Goal: Task Accomplishment & Management: Manage account settings

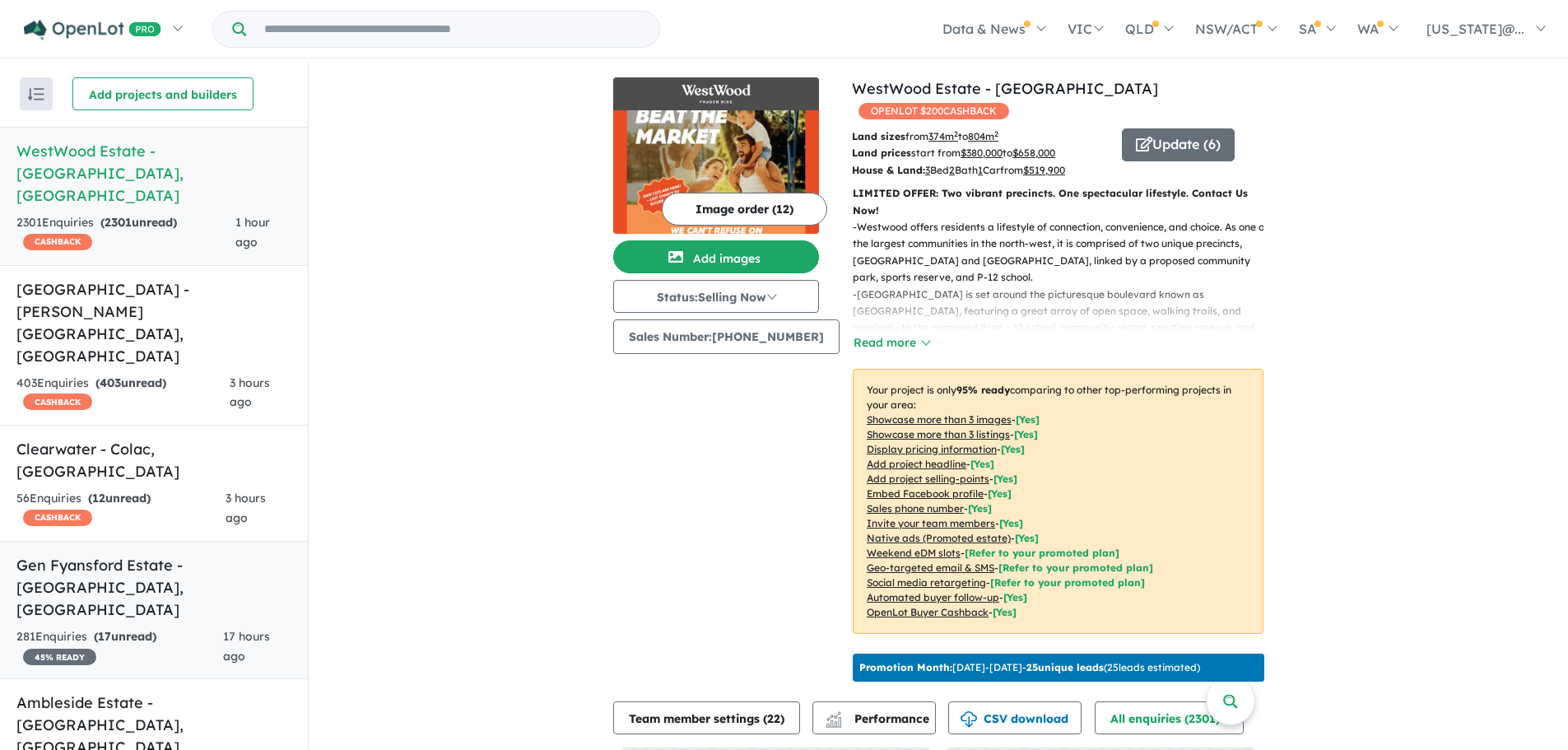
click at [149, 554] on h5 "Gen Fyansford Estate - [GEOGRAPHIC_DATA] , [GEOGRAPHIC_DATA]" at bounding box center [153, 587] width 274 height 67
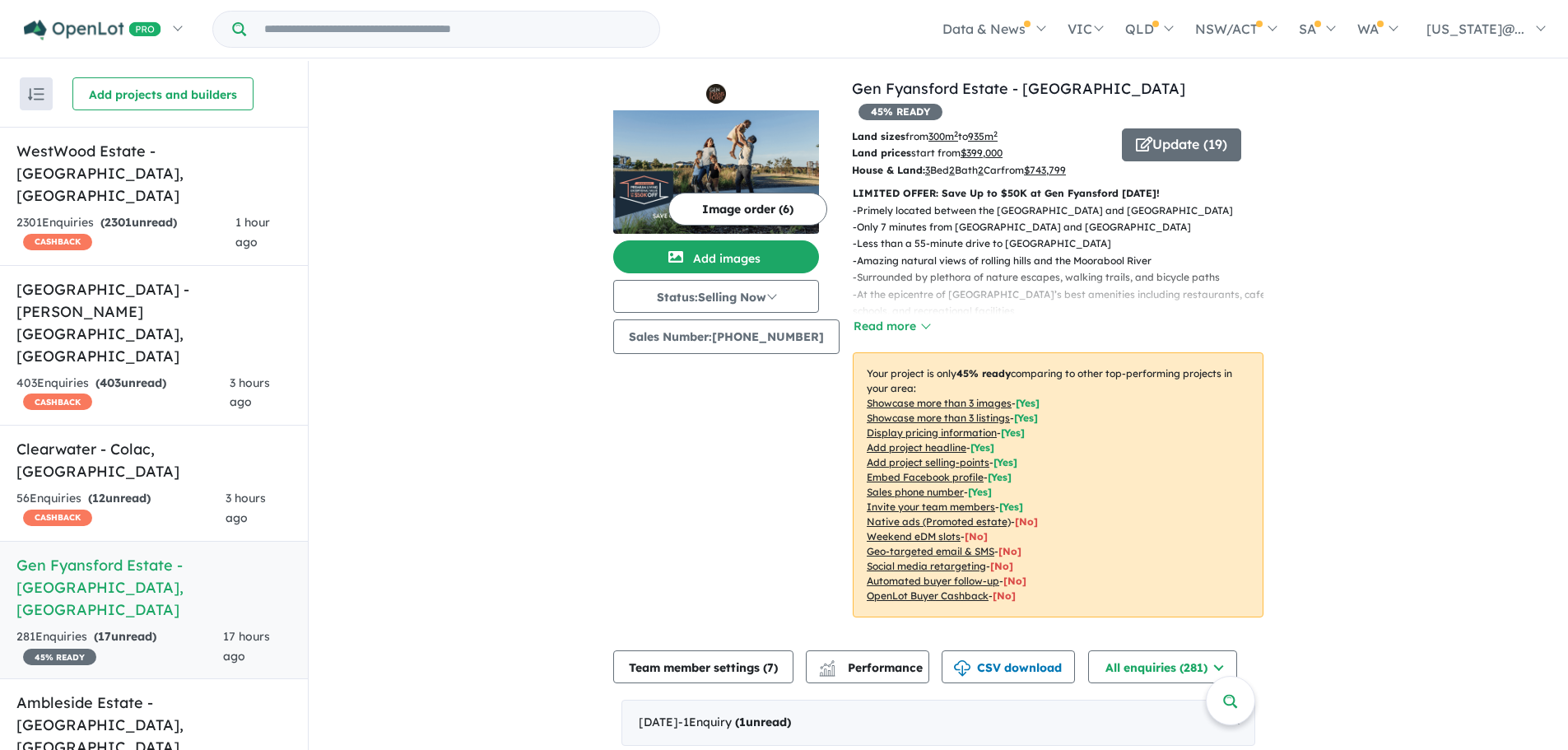
click at [952, 411] on u "Showcase more than 3 listings" at bounding box center [939, 417] width 144 height 13
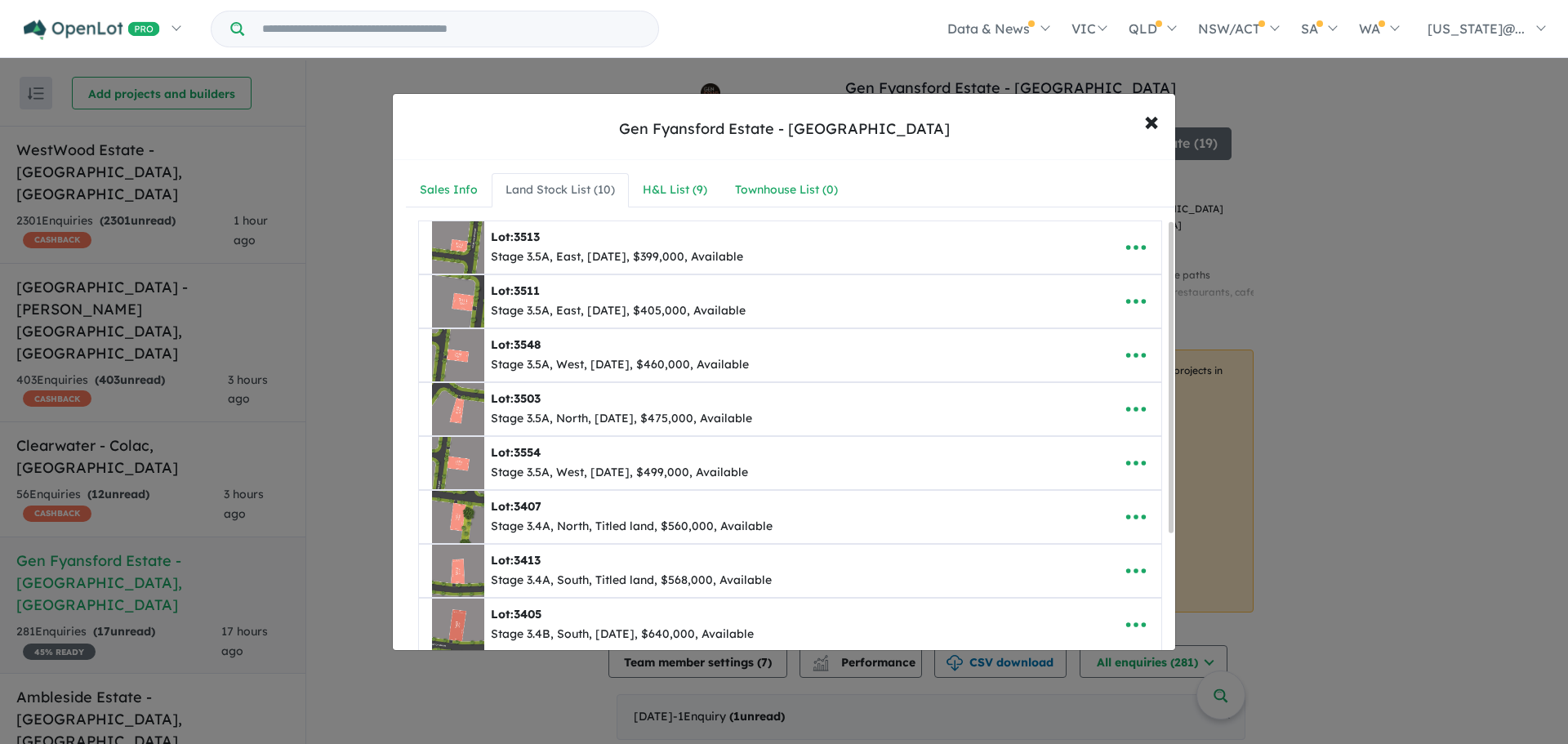
scroll to position [281, 0]
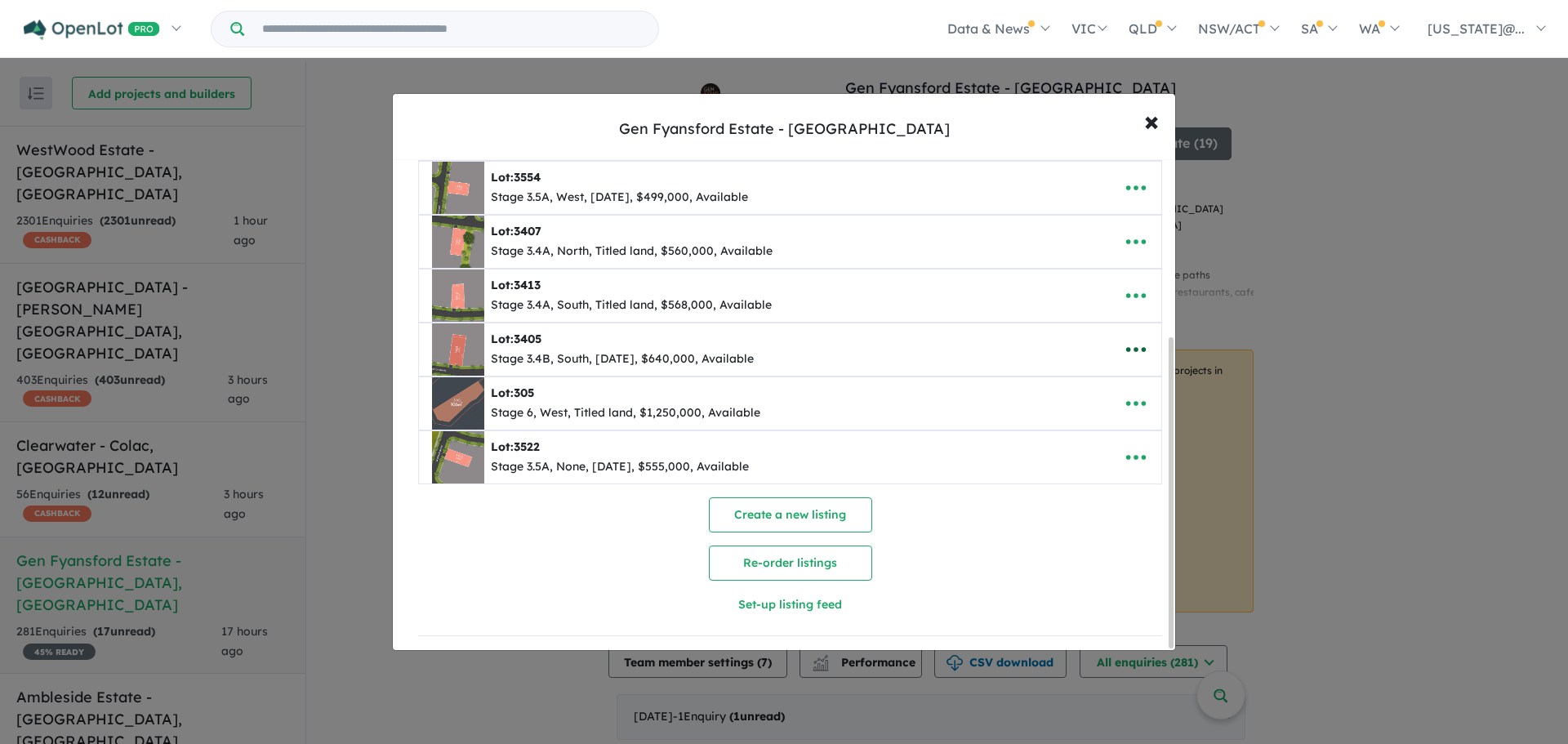
click at [1126, 347] on icon "button" at bounding box center [1136, 349] width 19 height 5
click at [1097, 423] on link "Remove" at bounding box center [1100, 426] width 121 height 38
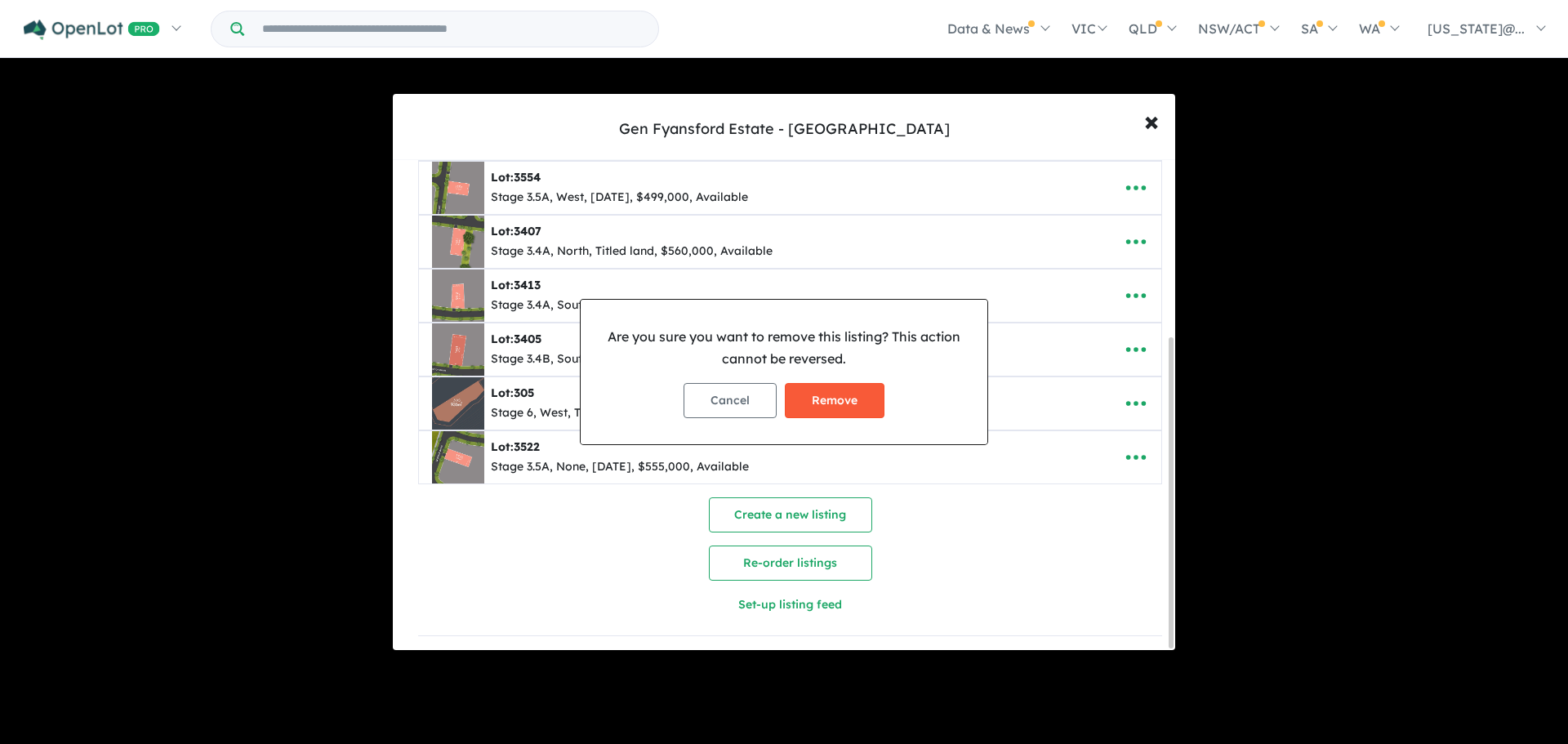
click at [855, 400] on button "Remove" at bounding box center [835, 400] width 100 height 35
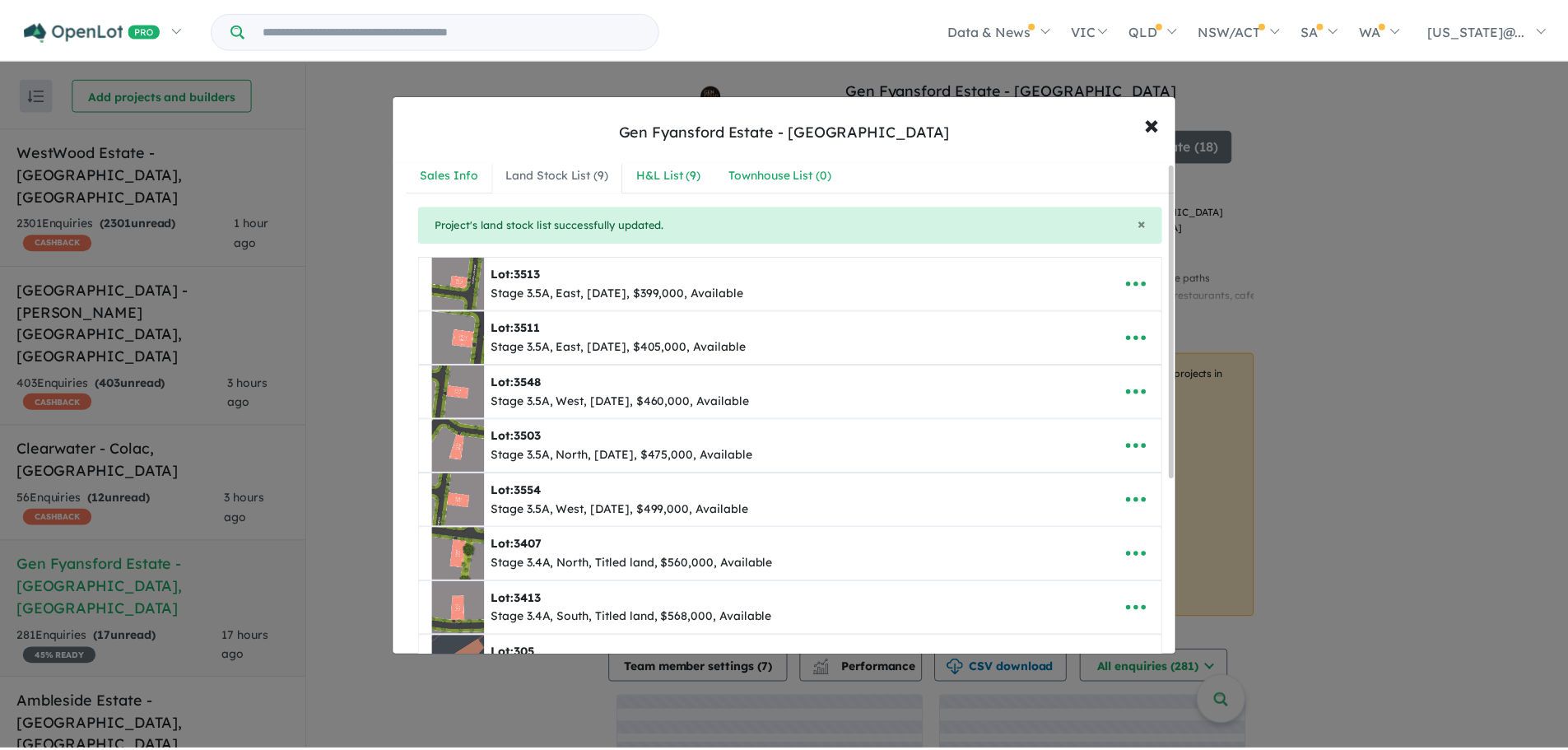
scroll to position [0, 0]
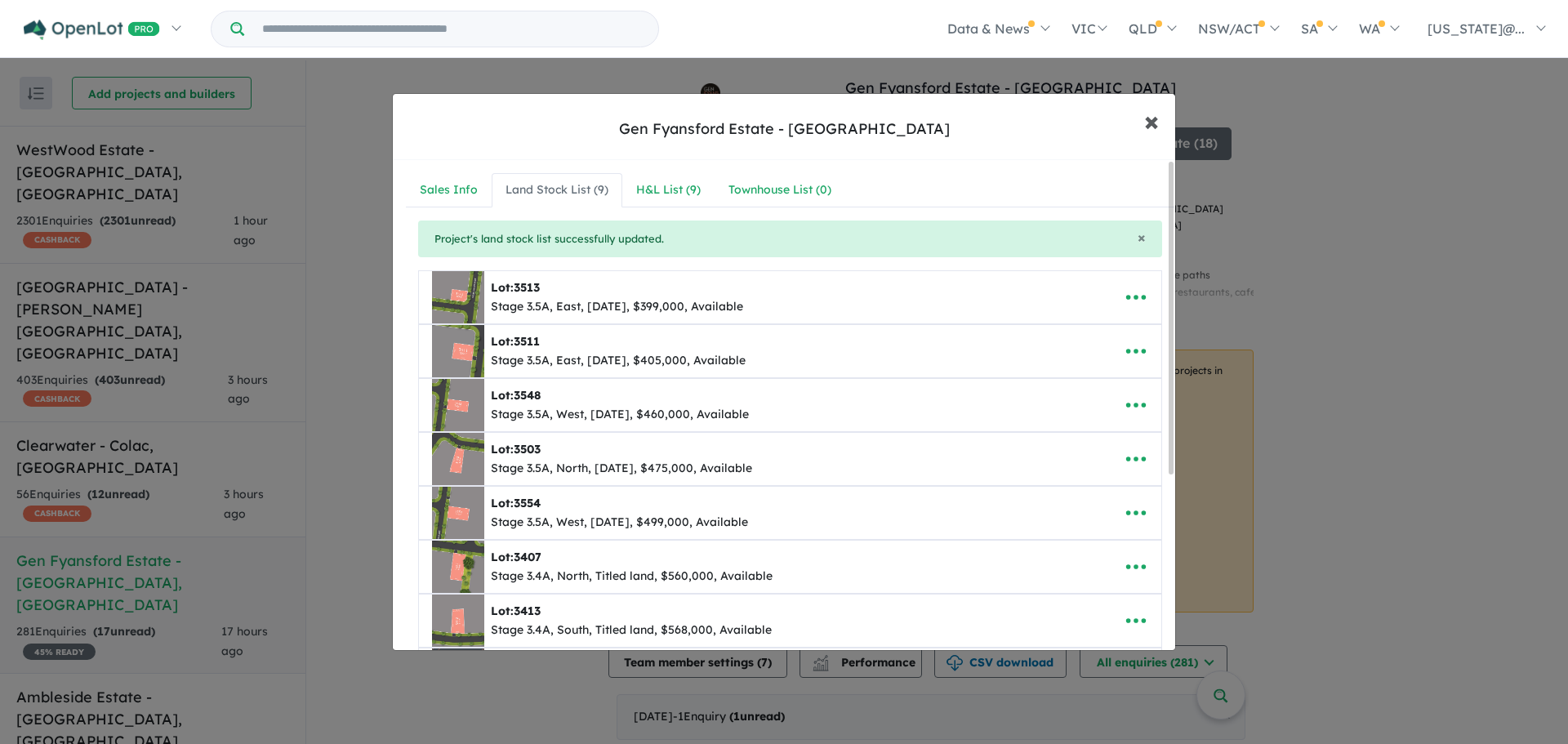
click at [1157, 126] on span "×" at bounding box center [1151, 120] width 14 height 35
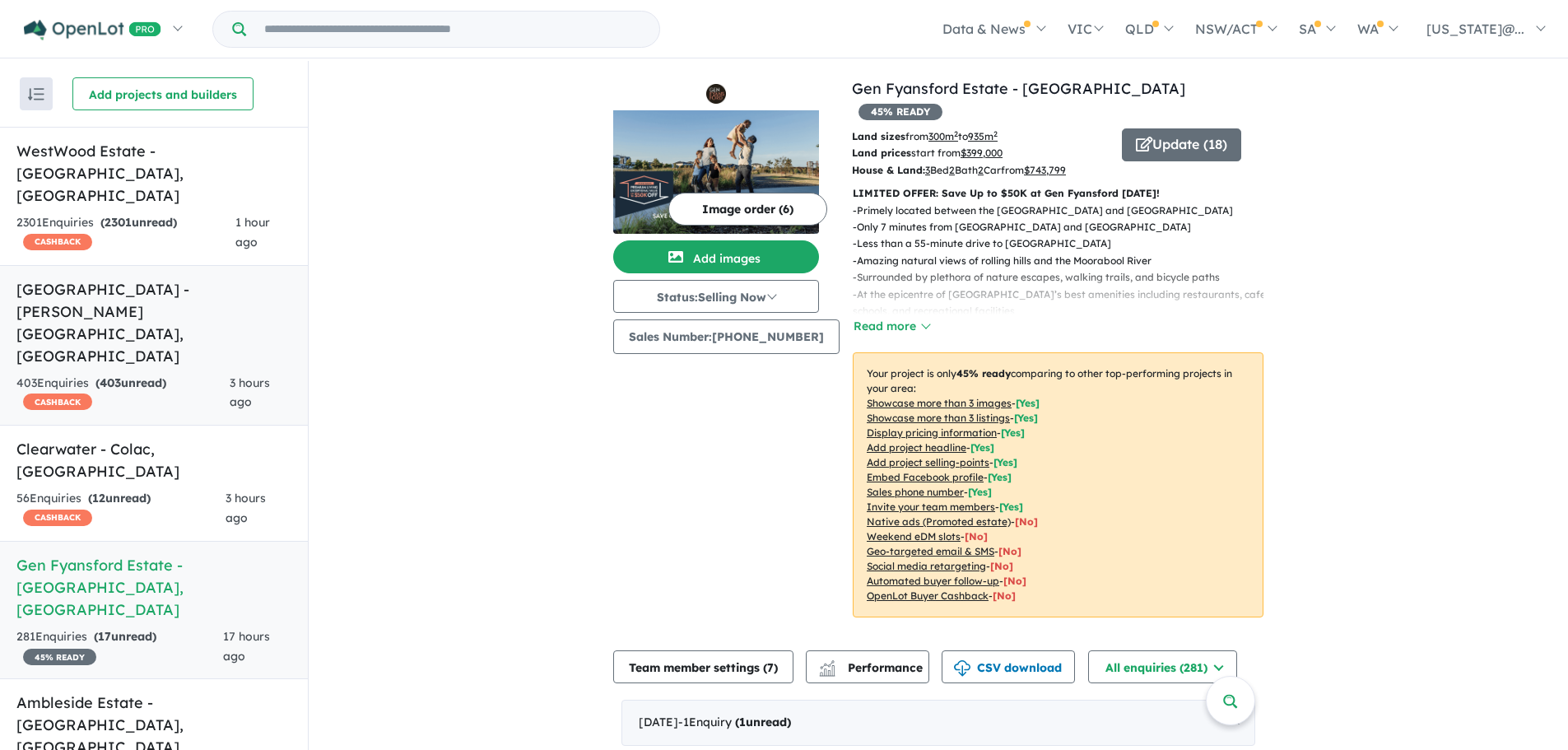
click at [205, 278] on h5 "[GEOGRAPHIC_DATA] - [PERSON_NAME][GEOGRAPHIC_DATA] , [GEOGRAPHIC_DATA]" at bounding box center [153, 323] width 274 height 89
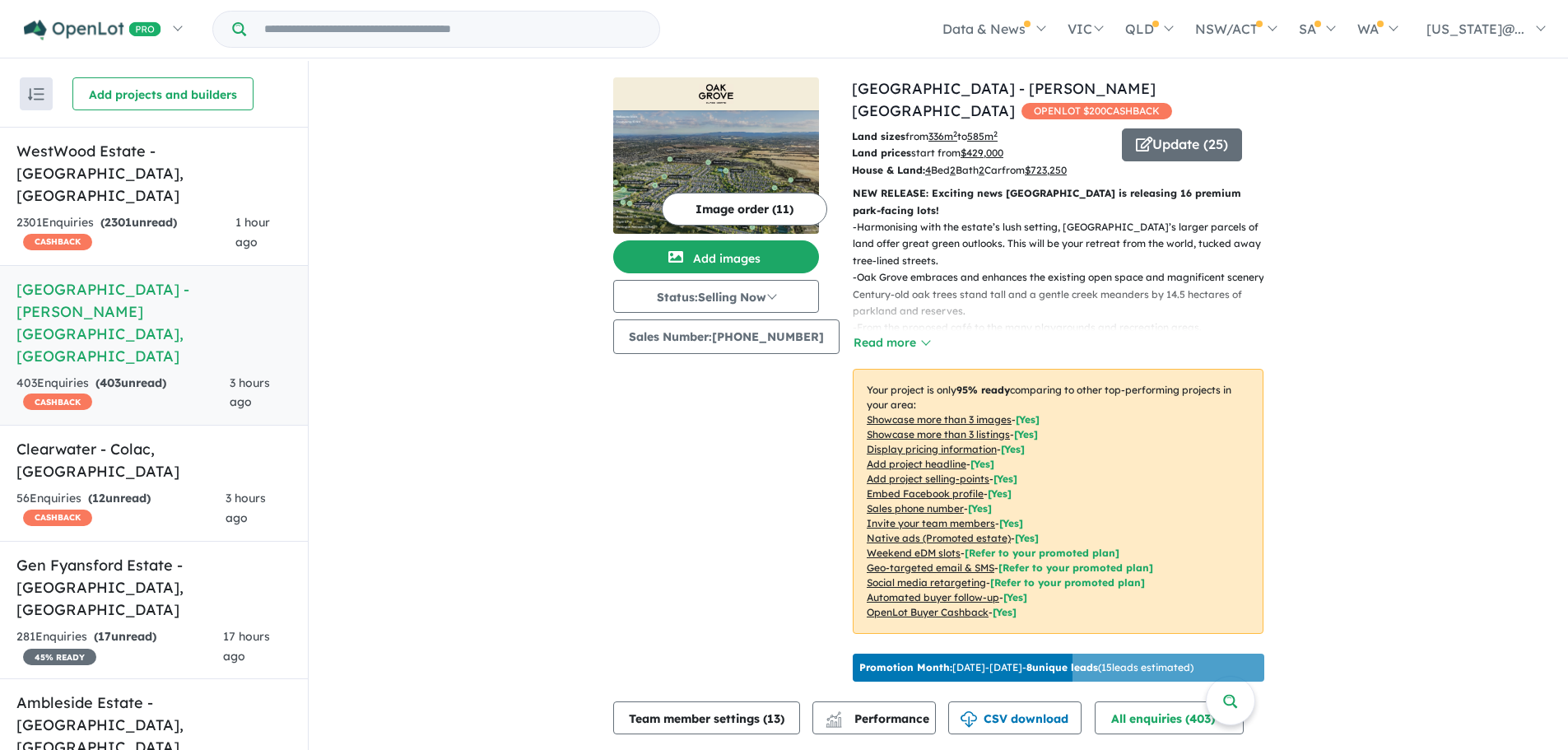
click at [944, 428] on u "Showcase more than 3 listings" at bounding box center [939, 434] width 144 height 13
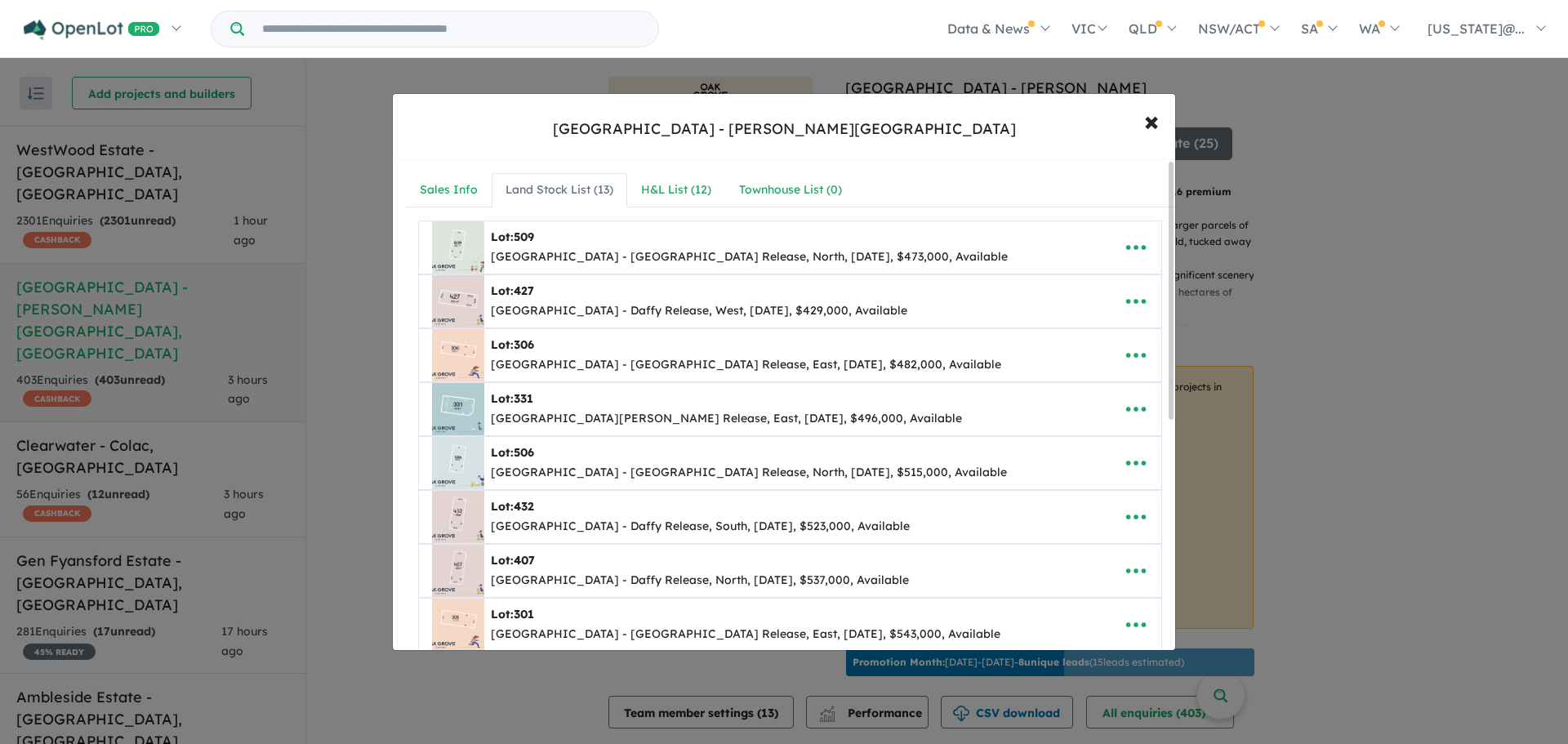
click at [680, 215] on div "**********" at bounding box center [790, 649] width 795 height 978
click at [680, 201] on link "H&L List ( 12 )" at bounding box center [677, 191] width 98 height 35
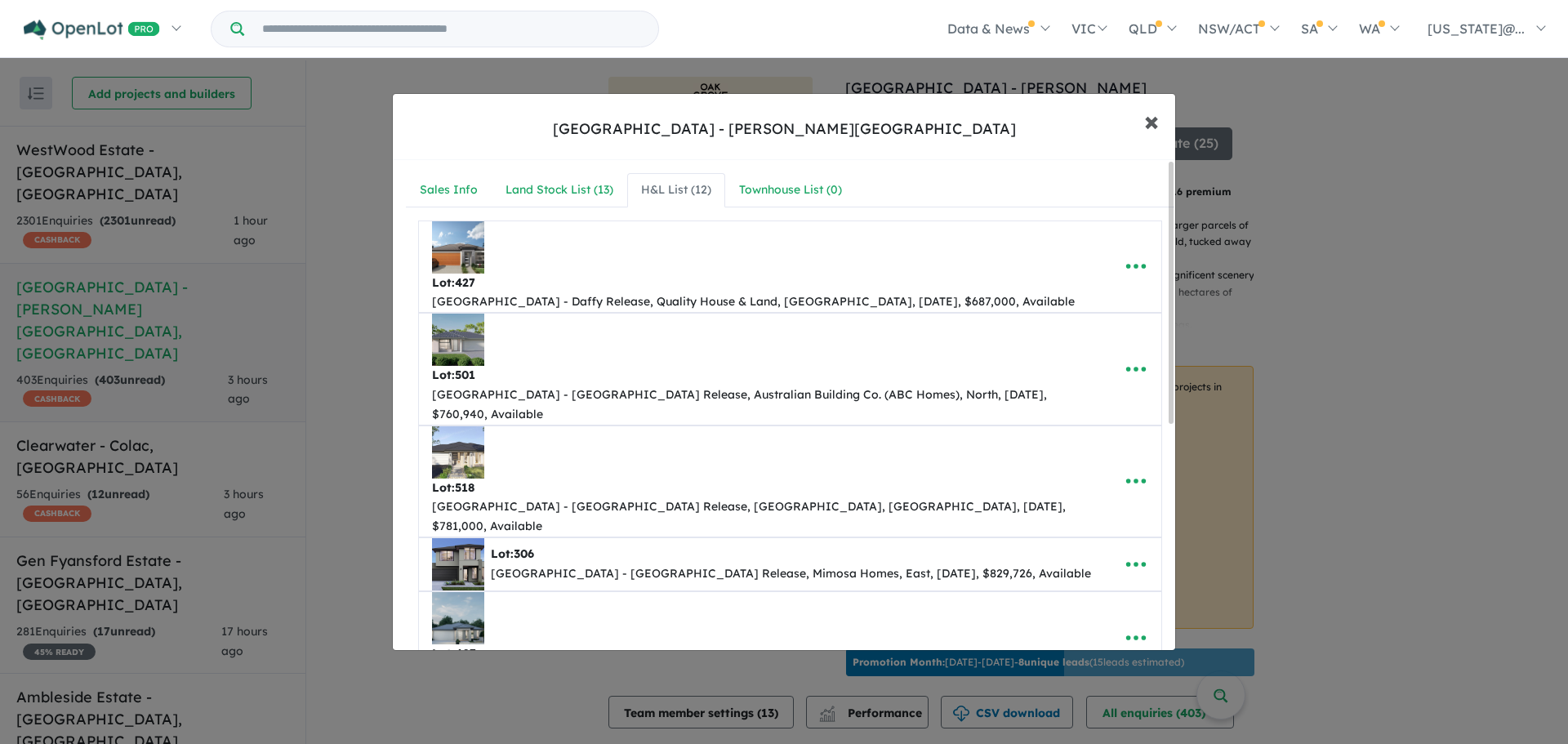
click at [1152, 121] on span "×" at bounding box center [1151, 120] width 14 height 35
